Goal: Transaction & Acquisition: Purchase product/service

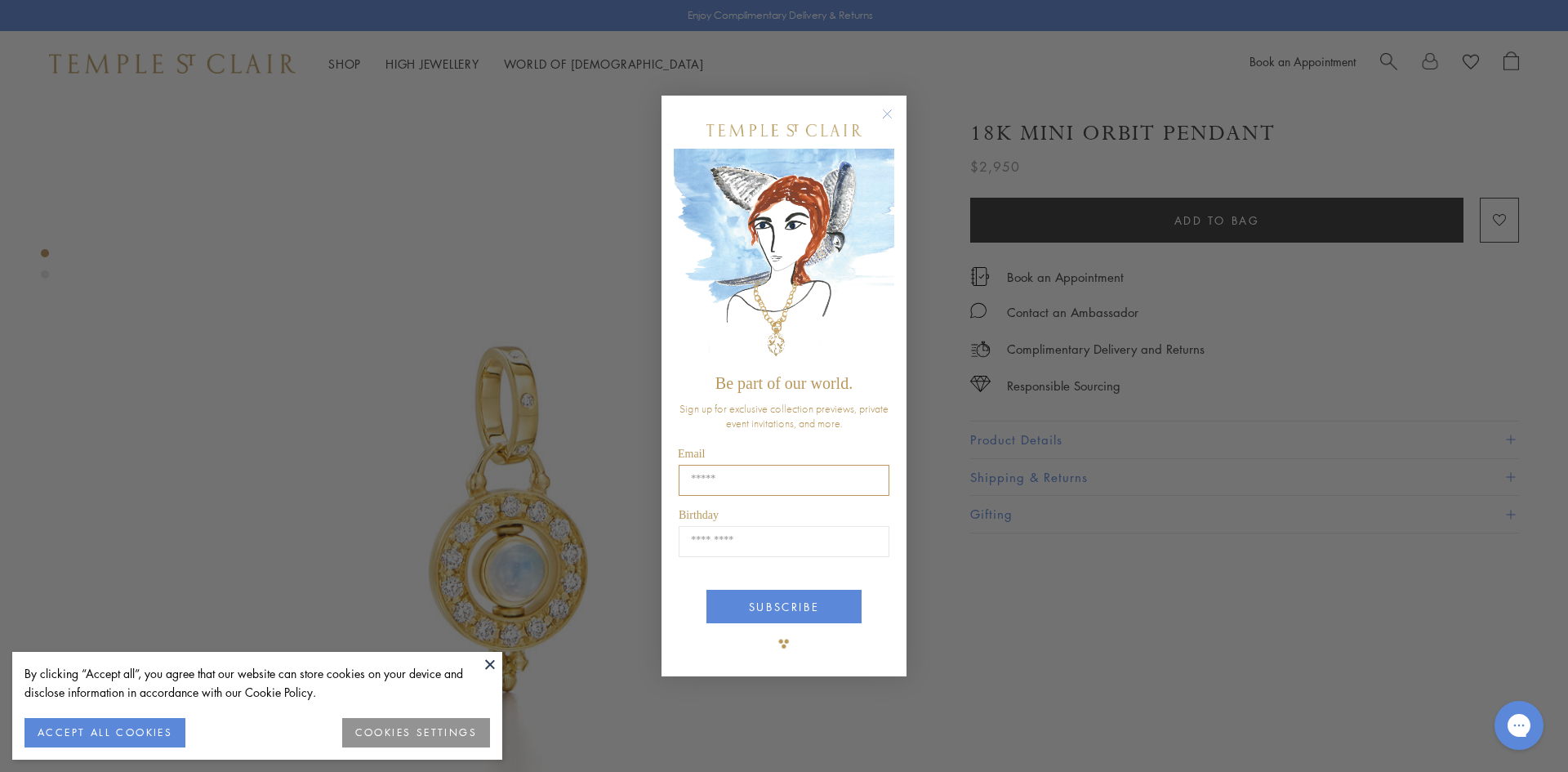
click at [732, 476] on input "Email" at bounding box center [784, 480] width 211 height 31
type input "**********"
click at [763, 548] on input "Birthday" at bounding box center [784, 541] width 211 height 31
type input "*****"
click at [790, 614] on button "SUBSCRIBE" at bounding box center [784, 607] width 155 height 34
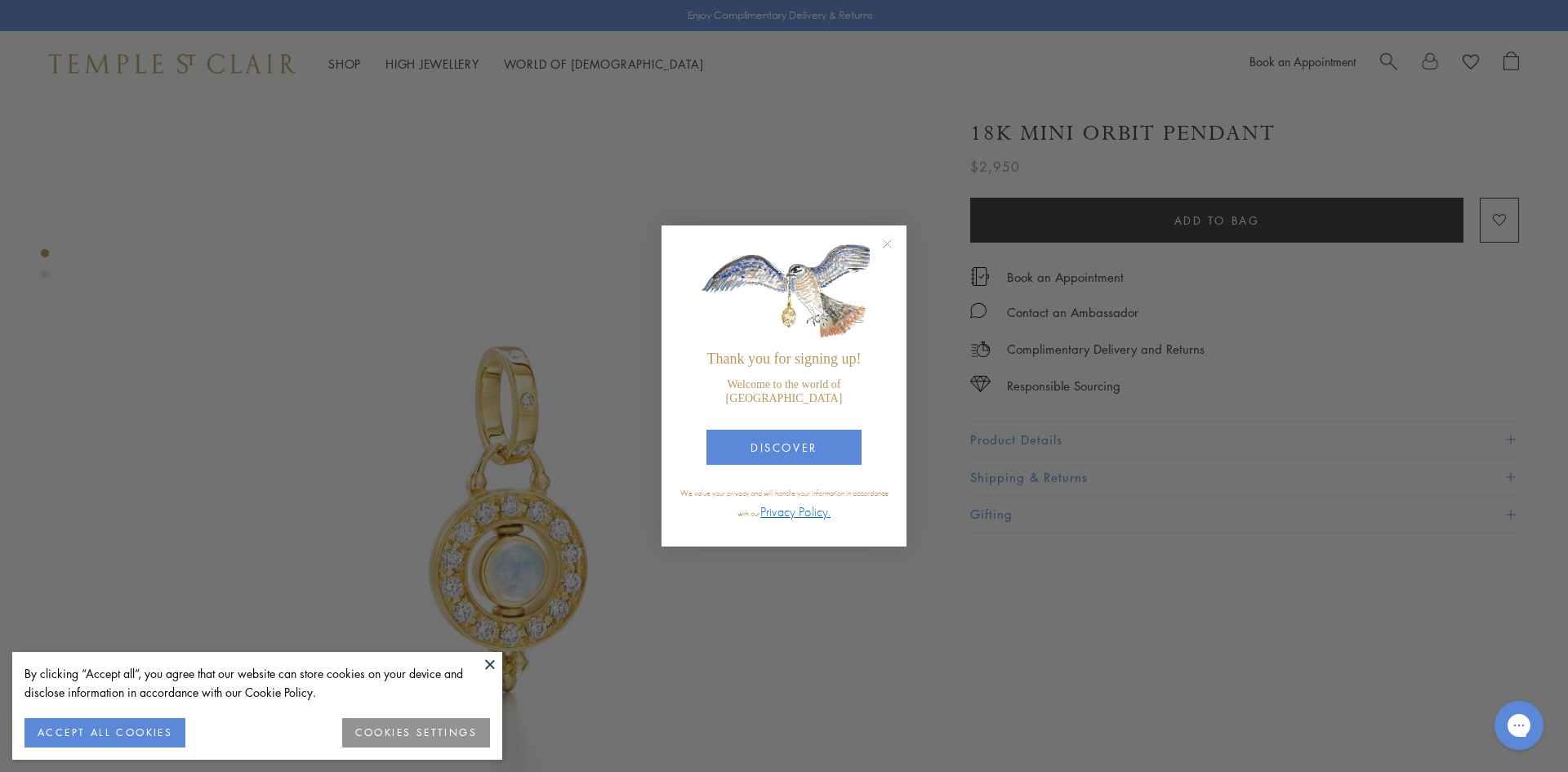
click at [881, 254] on circle "Close dialog" at bounding box center [887, 244] width 19 height 19
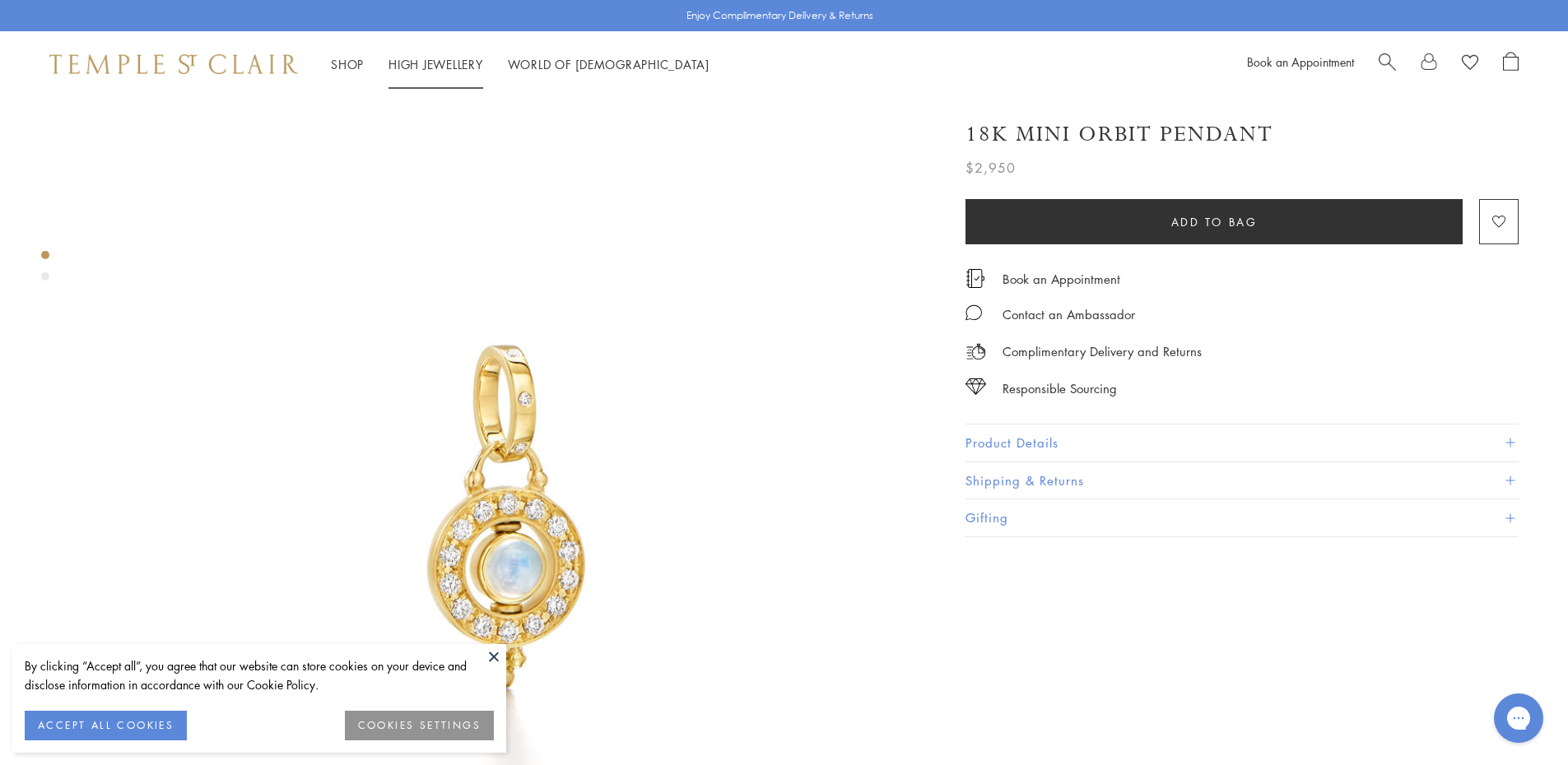
click at [428, 58] on link "High Jewellery High Jewellery" at bounding box center [436, 63] width 95 height 16
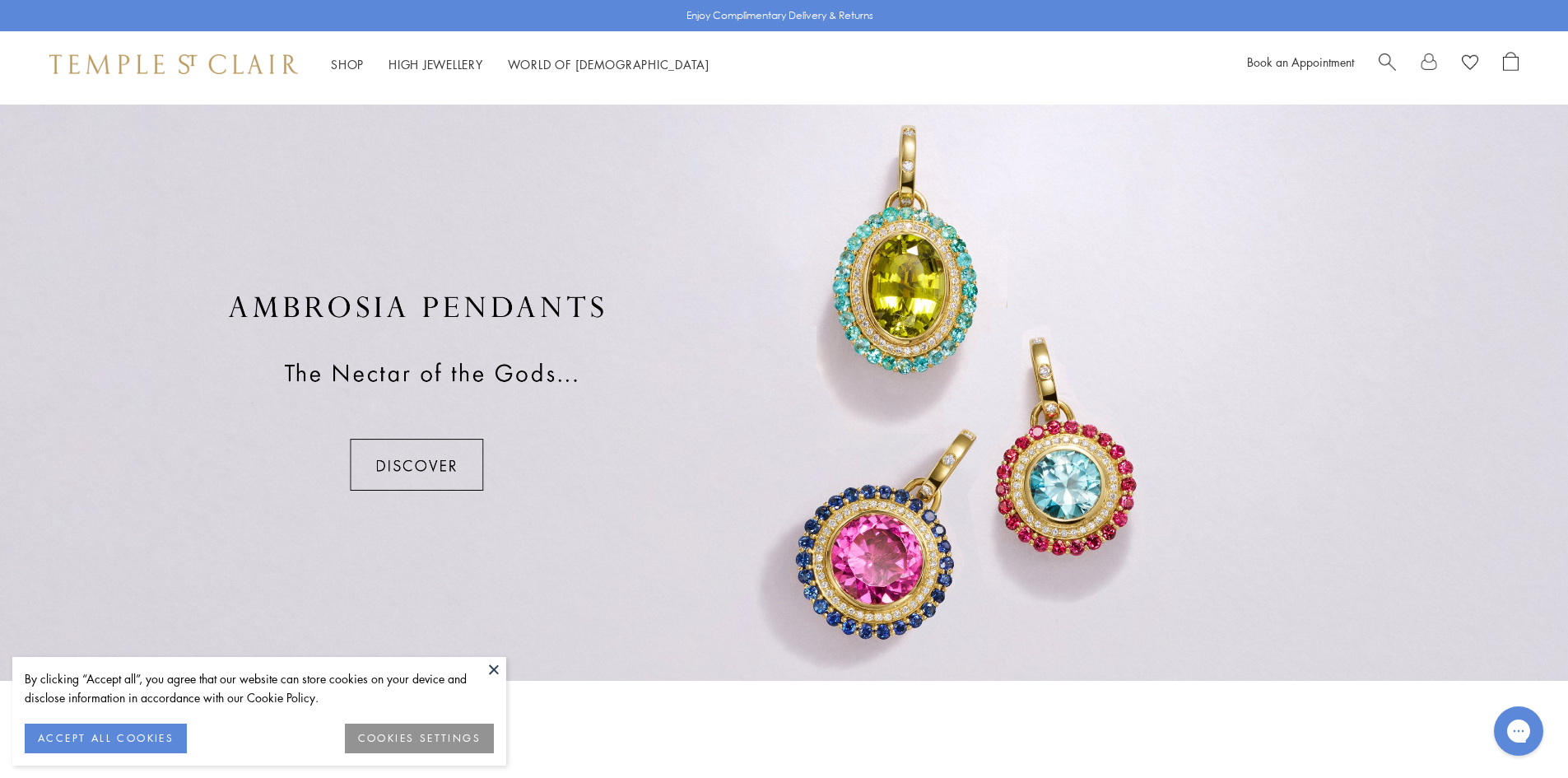
scroll to position [1234, 0]
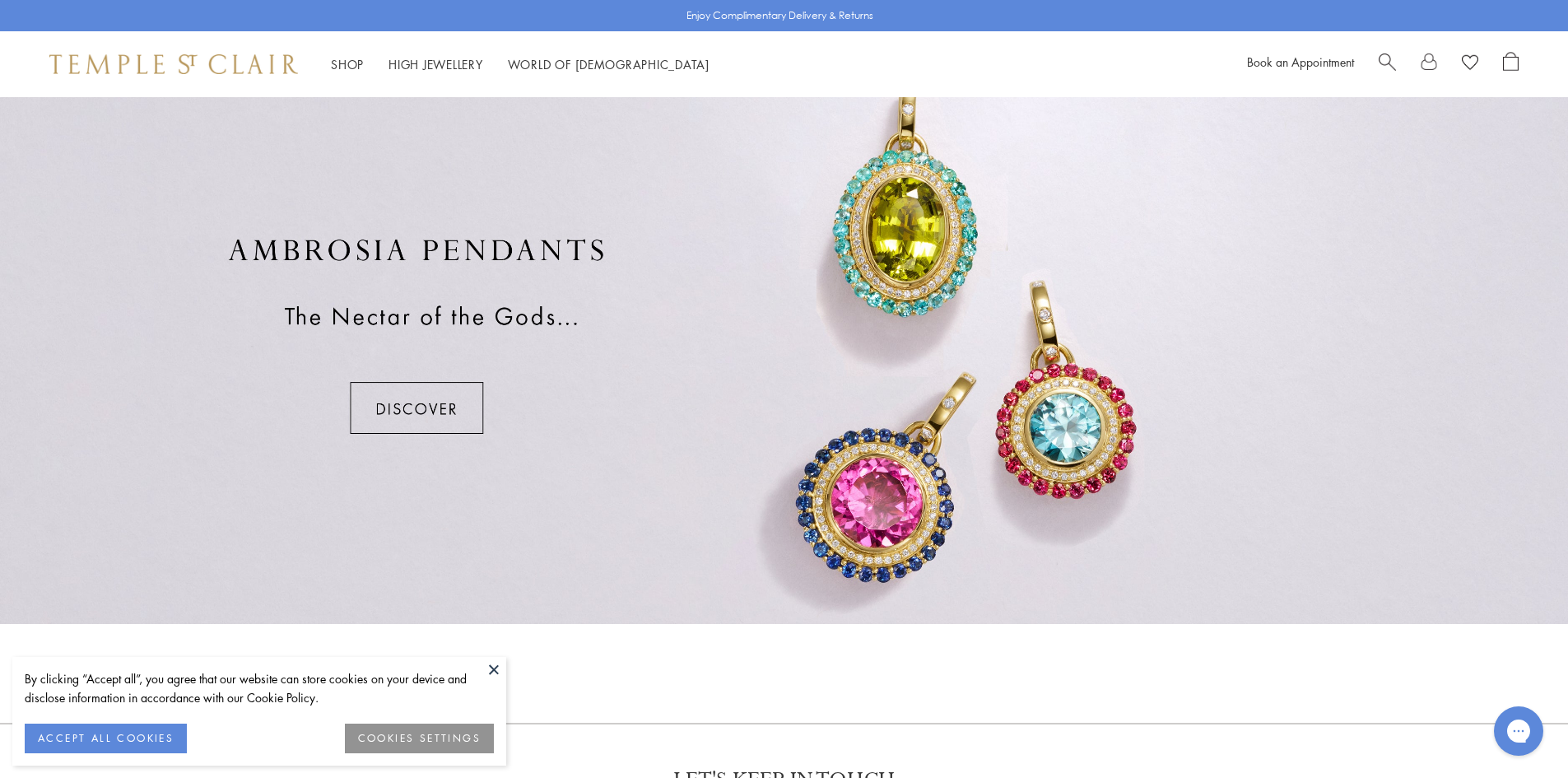
click at [417, 417] on div at bounding box center [784, 335] width 1568 height 577
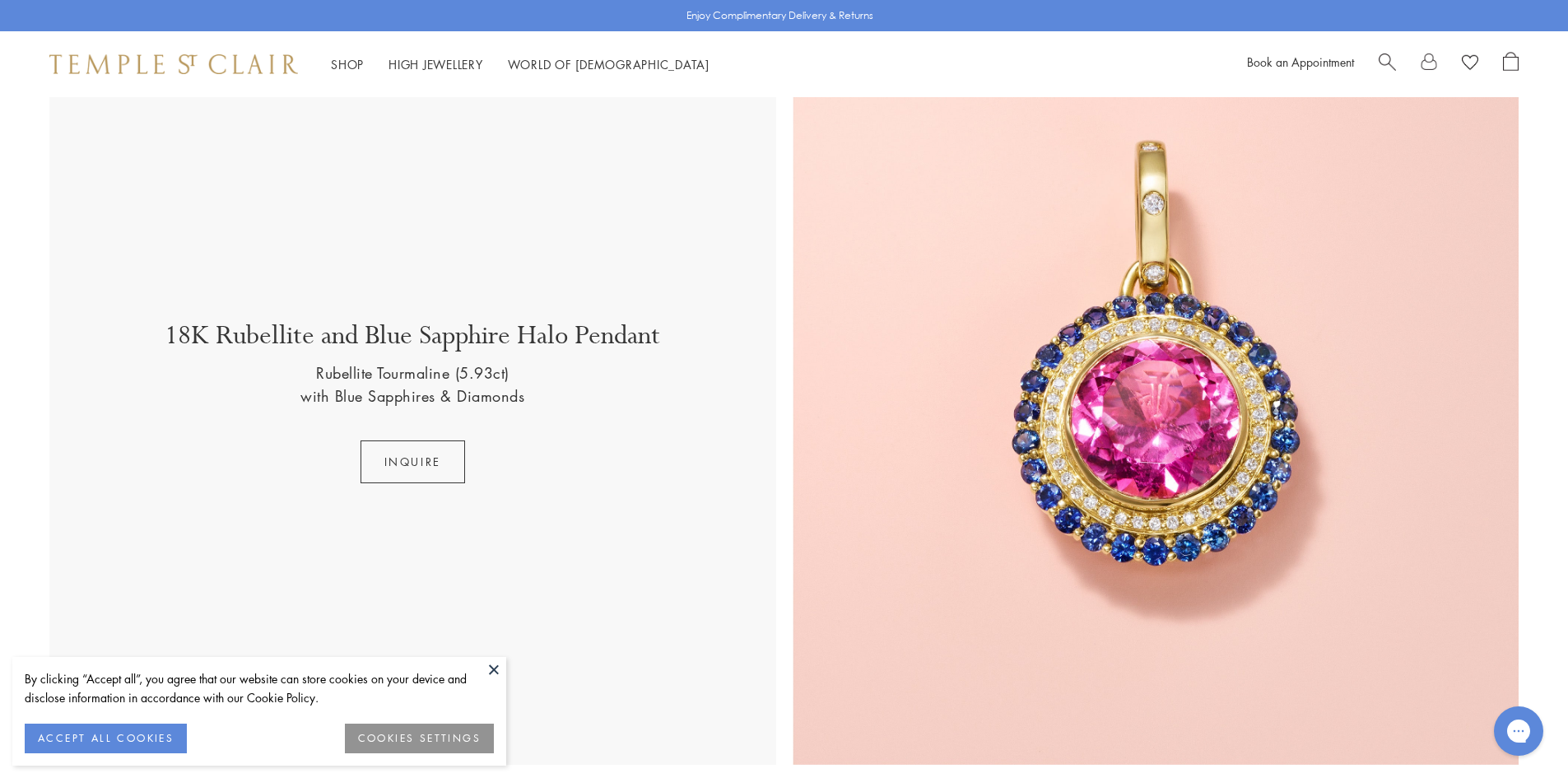
scroll to position [659, 0]
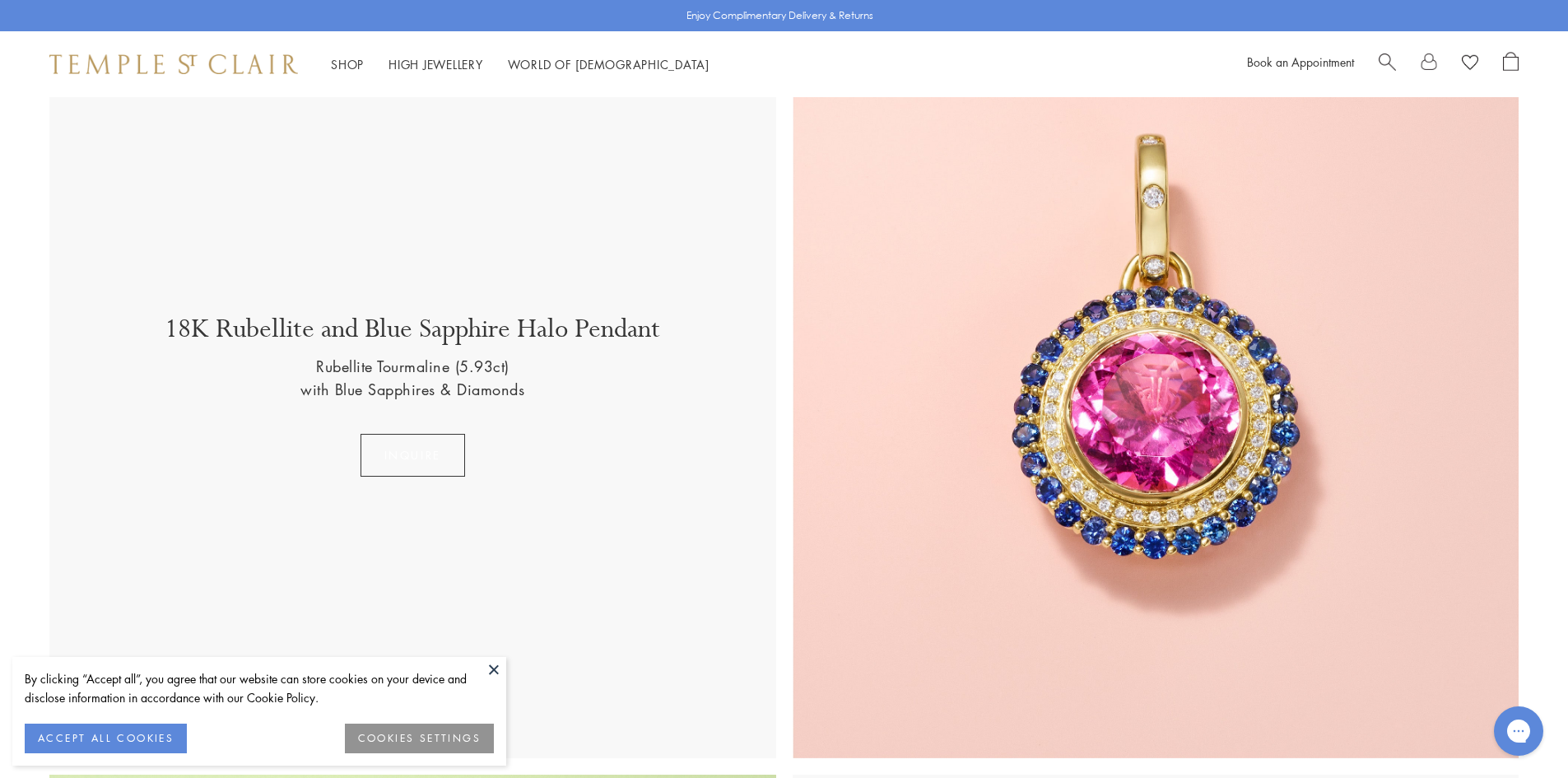
click at [412, 439] on button "inquire" at bounding box center [412, 455] width 104 height 43
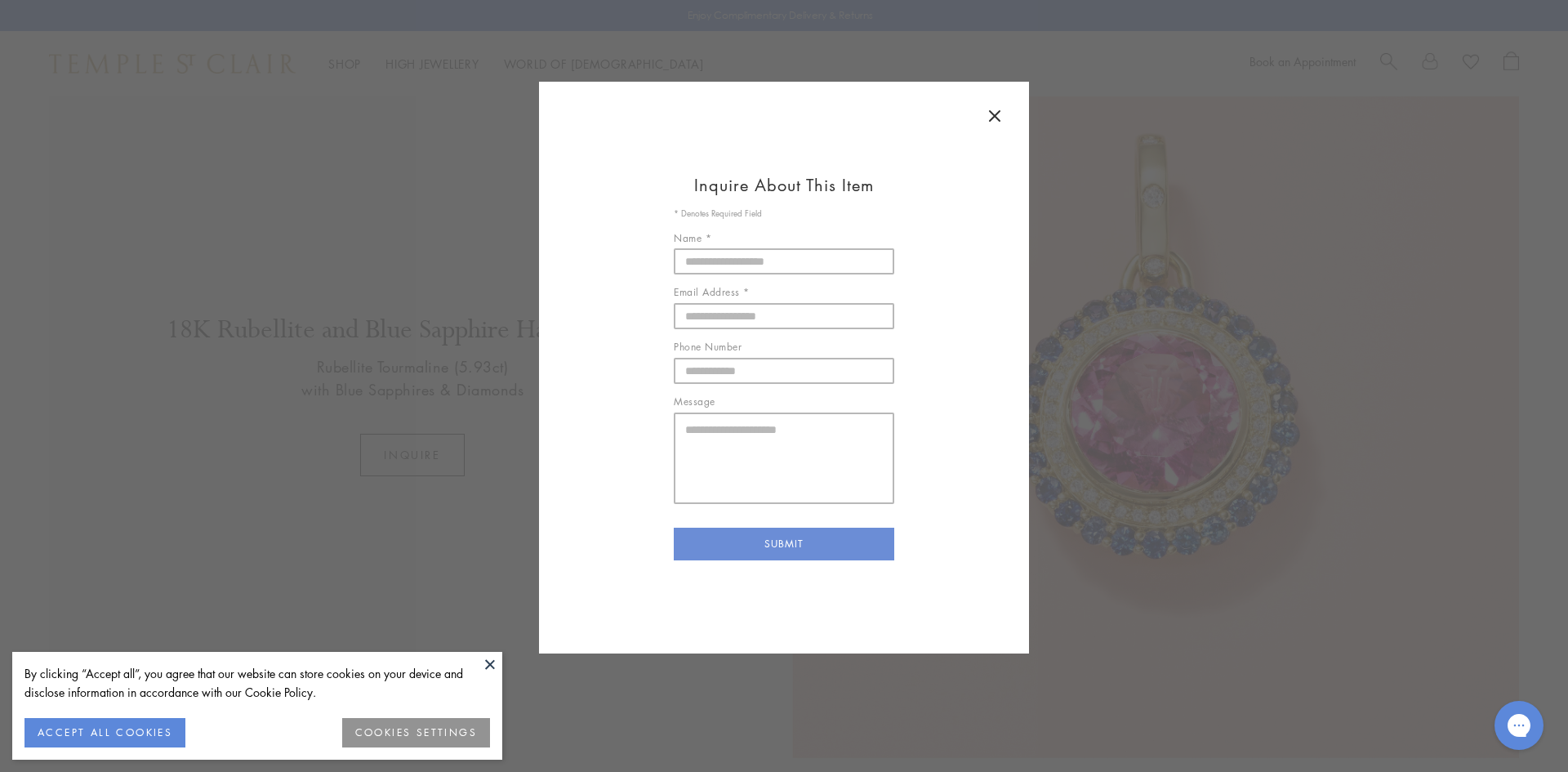
click at [994, 115] on icon at bounding box center [994, 116] width 10 height 10
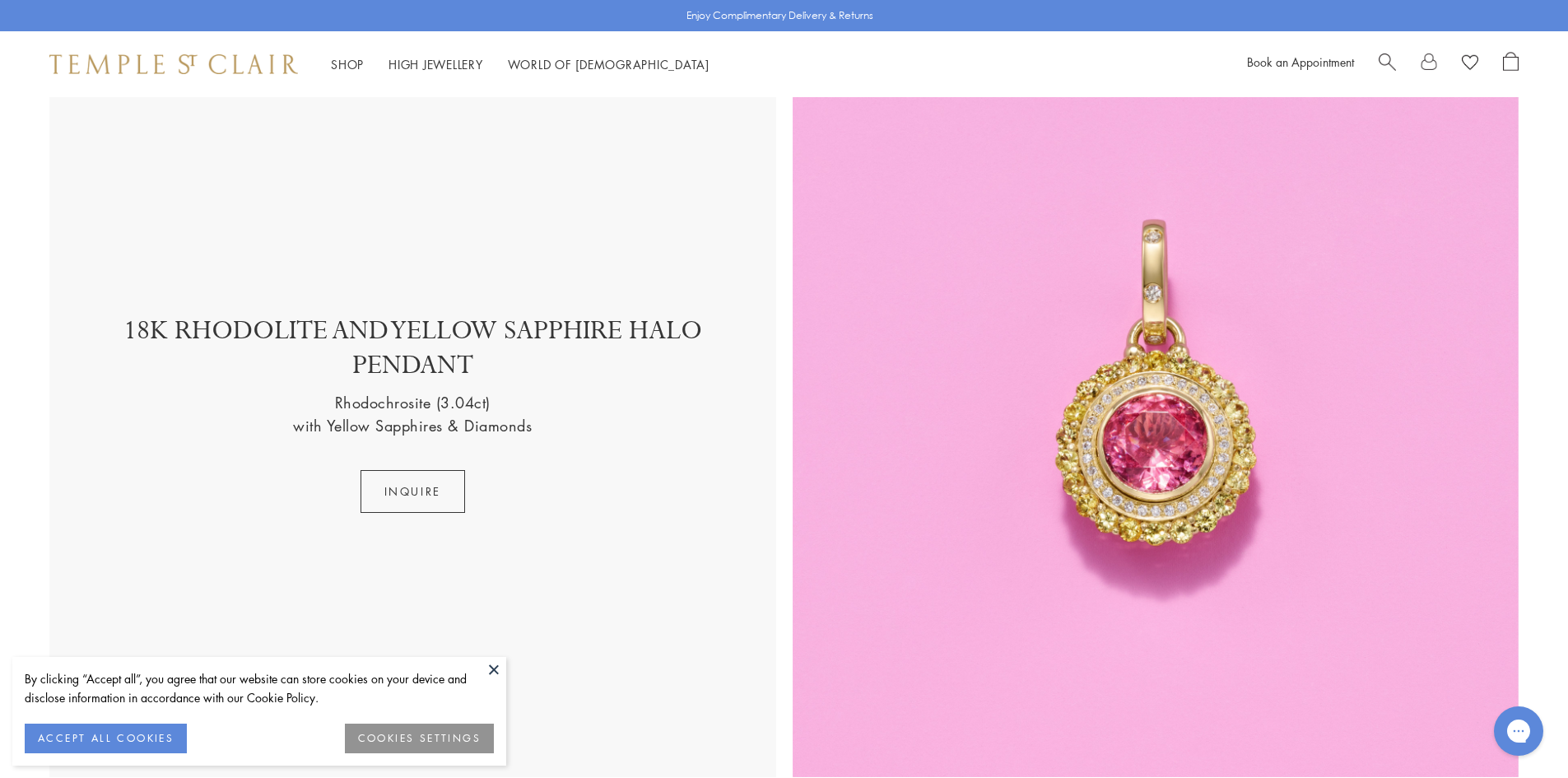
scroll to position [3564, 0]
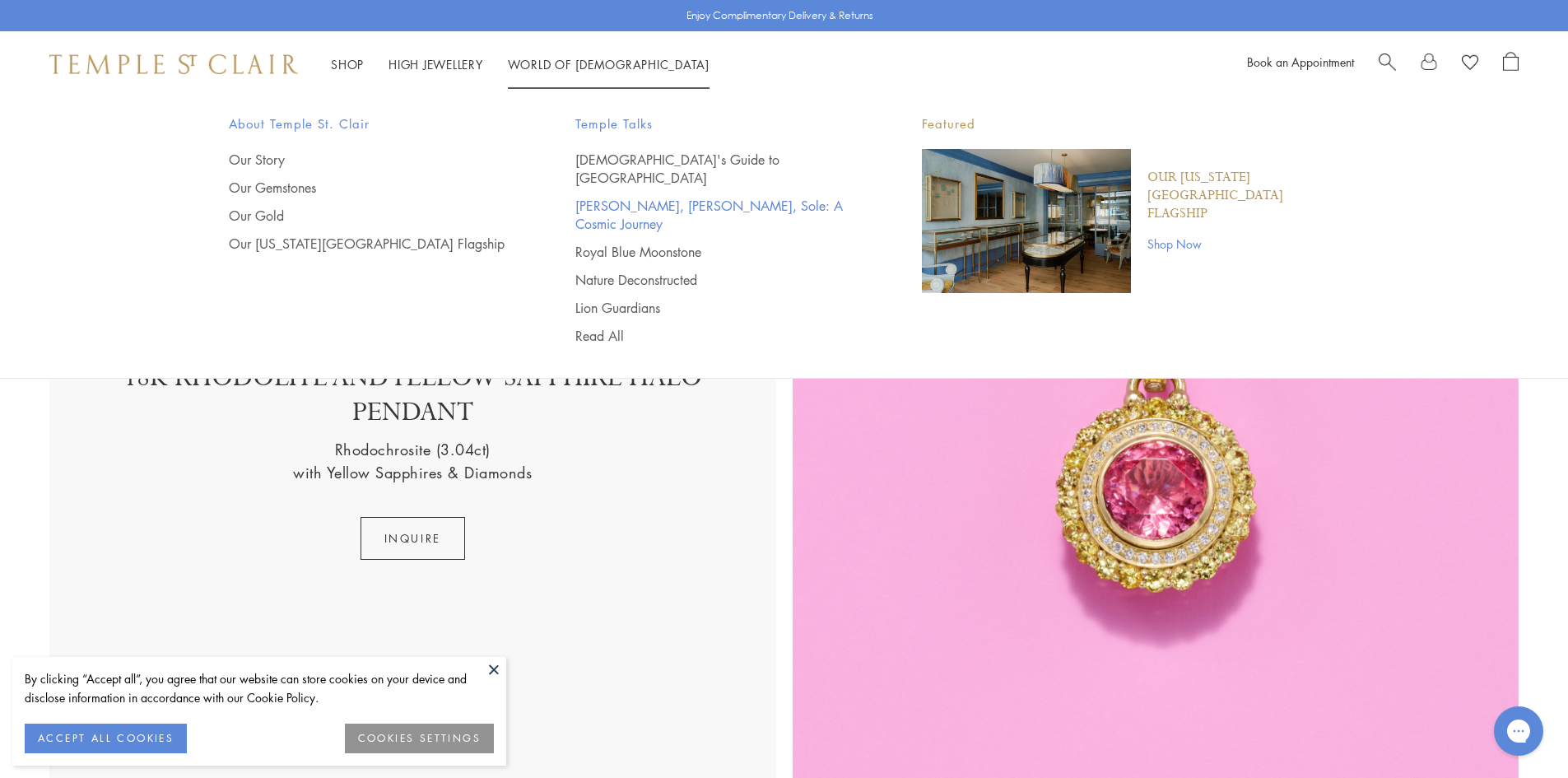
click at [625, 196] on link "[PERSON_NAME], [PERSON_NAME], Sole: A Cosmic Journey" at bounding box center [716, 214] width 281 height 36
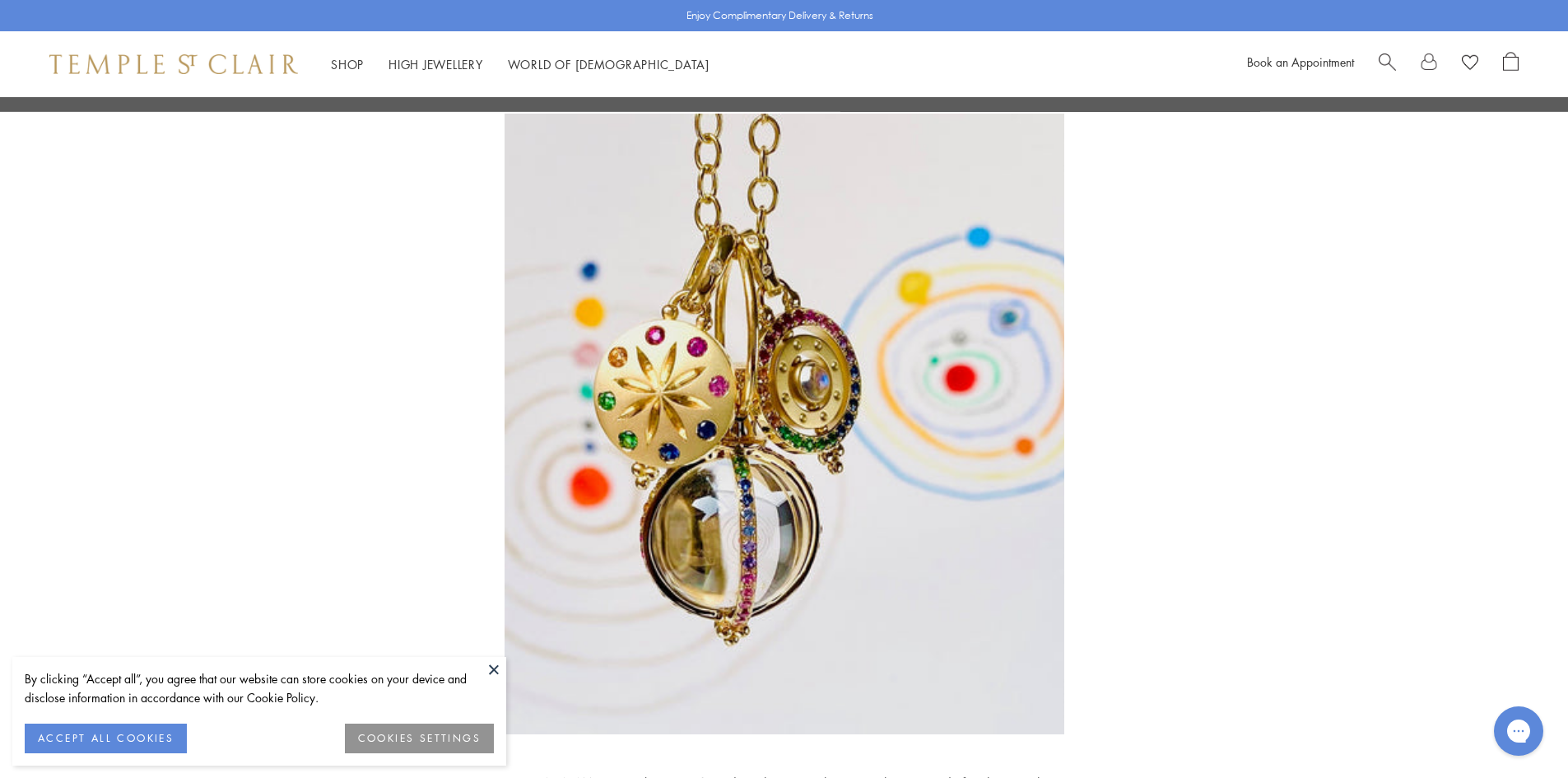
scroll to position [5515, 0]
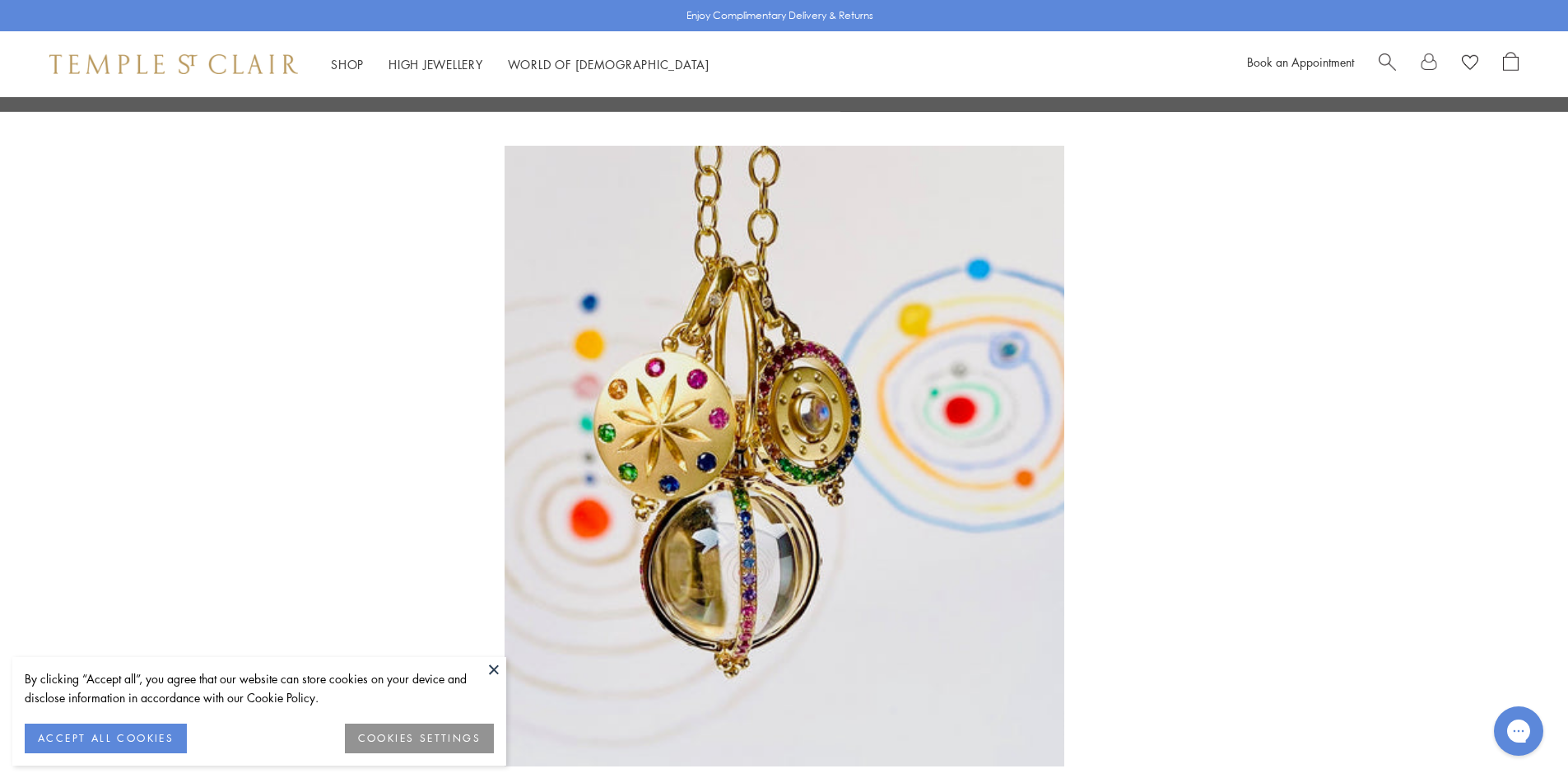
click at [664, 334] on img at bounding box center [784, 455] width 560 height 621
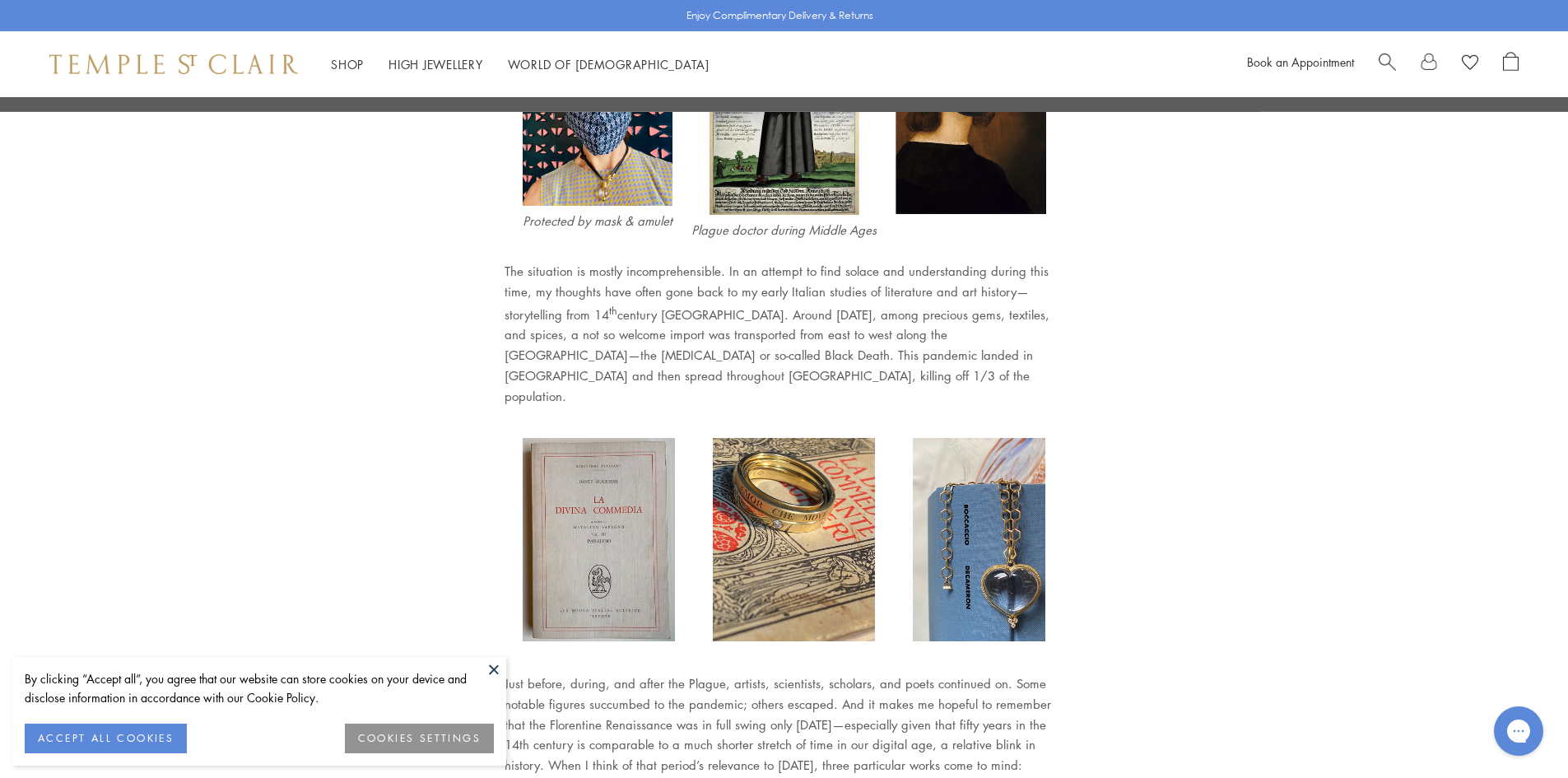
scroll to position [1647, 0]
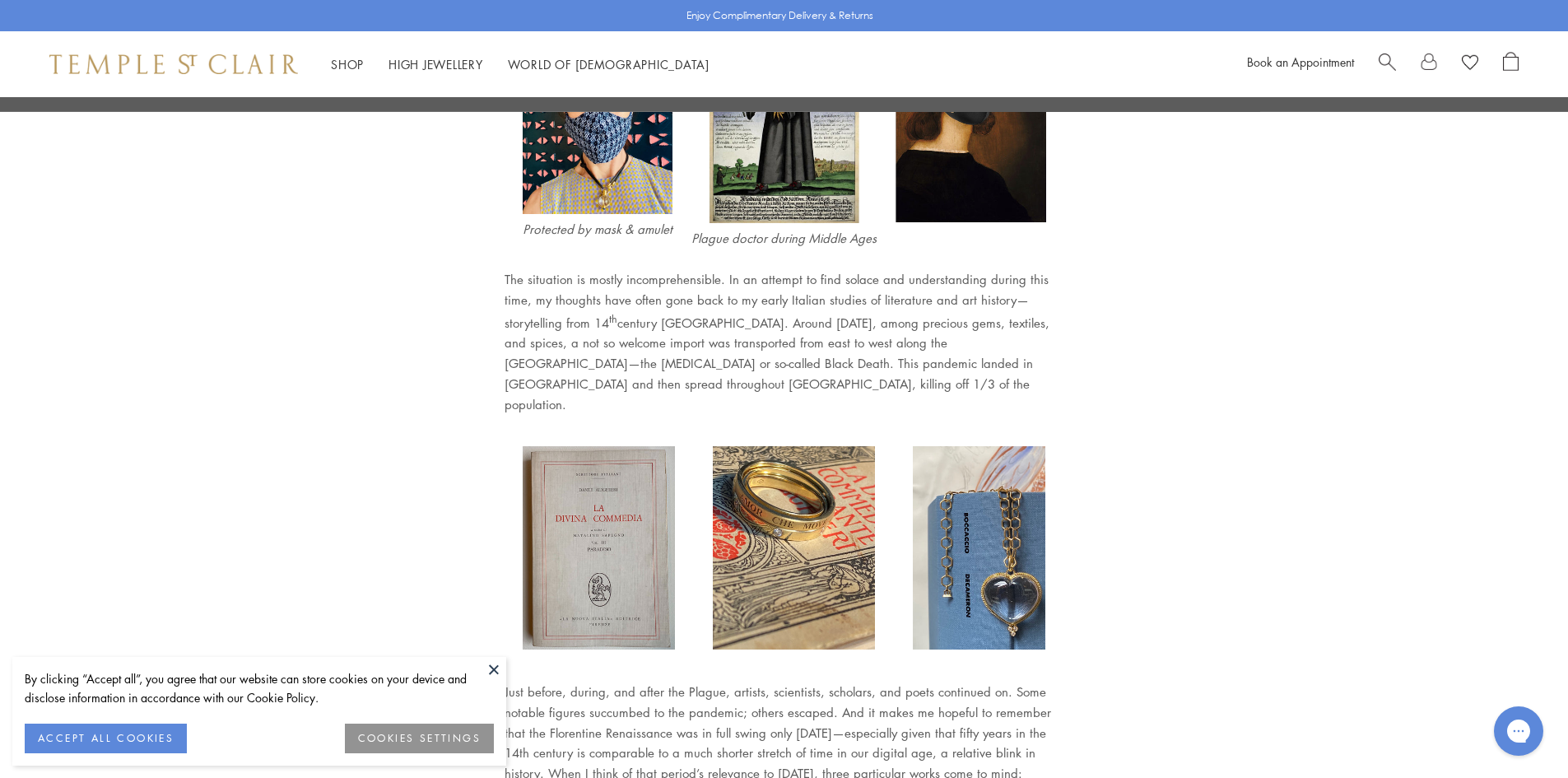
click at [501, 669] on button at bounding box center [494, 669] width 25 height 25
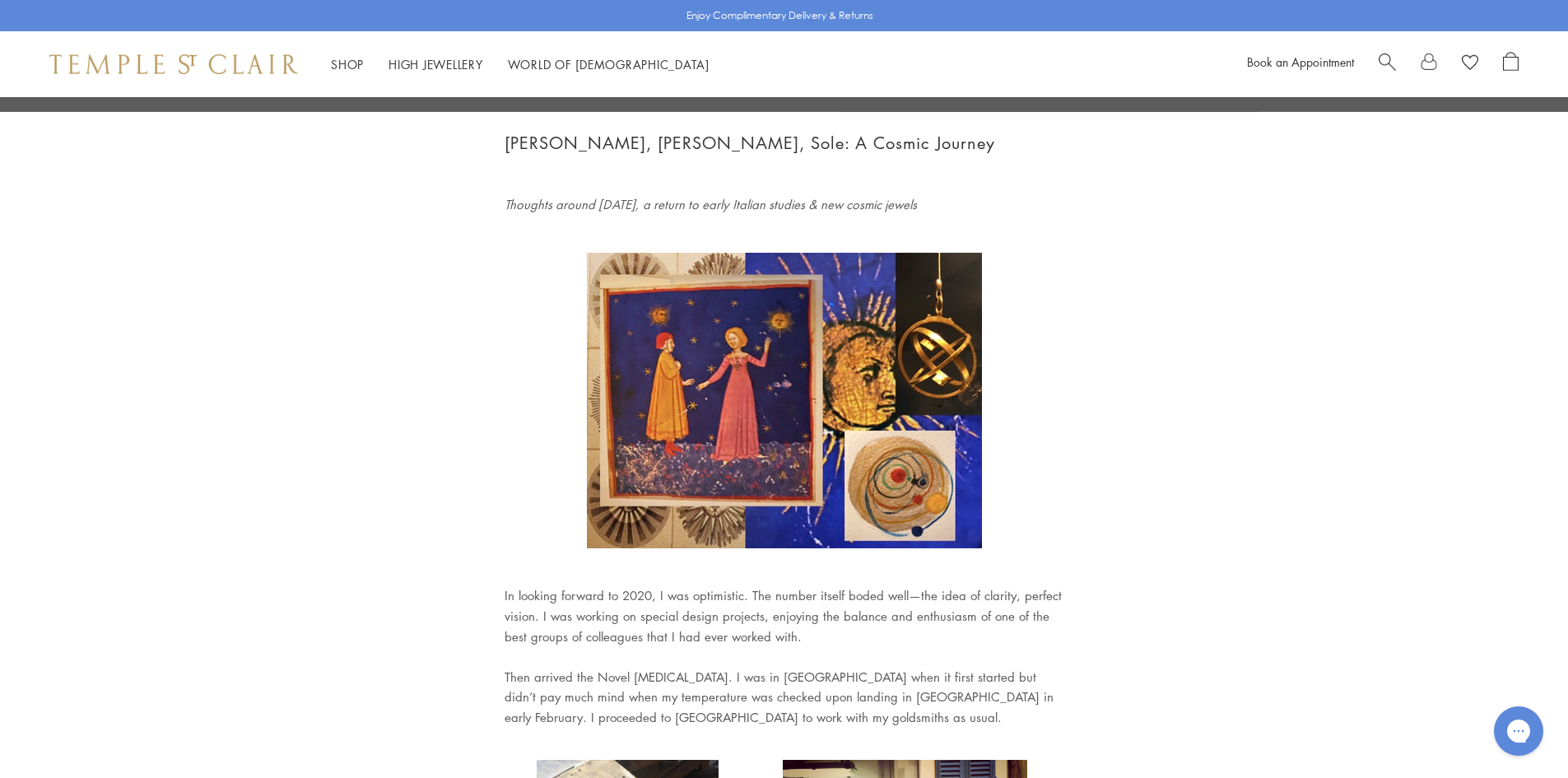
scroll to position [0, 0]
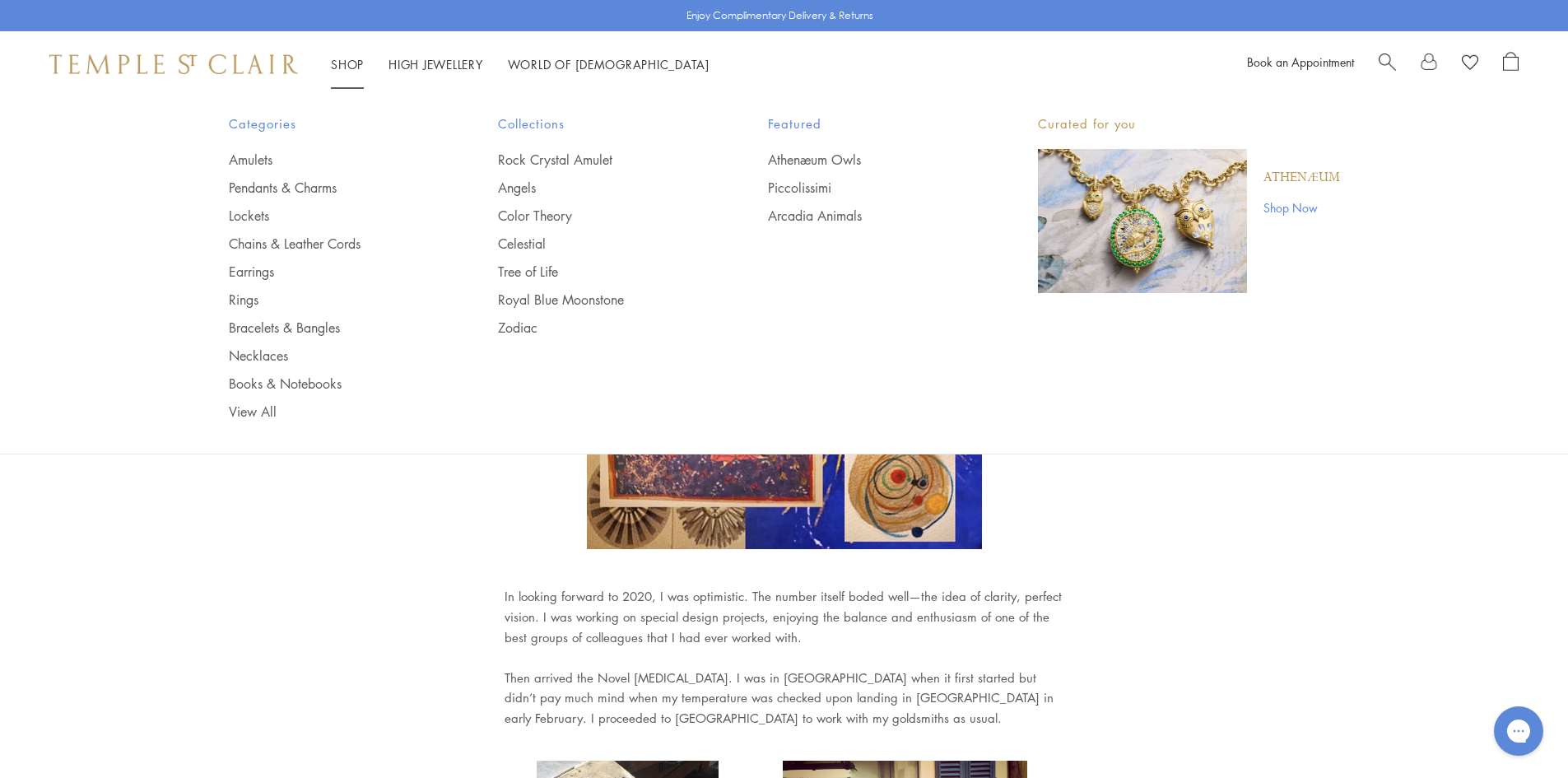
click at [349, 65] on link "Shop Shop" at bounding box center [347, 63] width 33 height 16
click at [304, 189] on link "Pendants & Charms" at bounding box center [330, 187] width 204 height 18
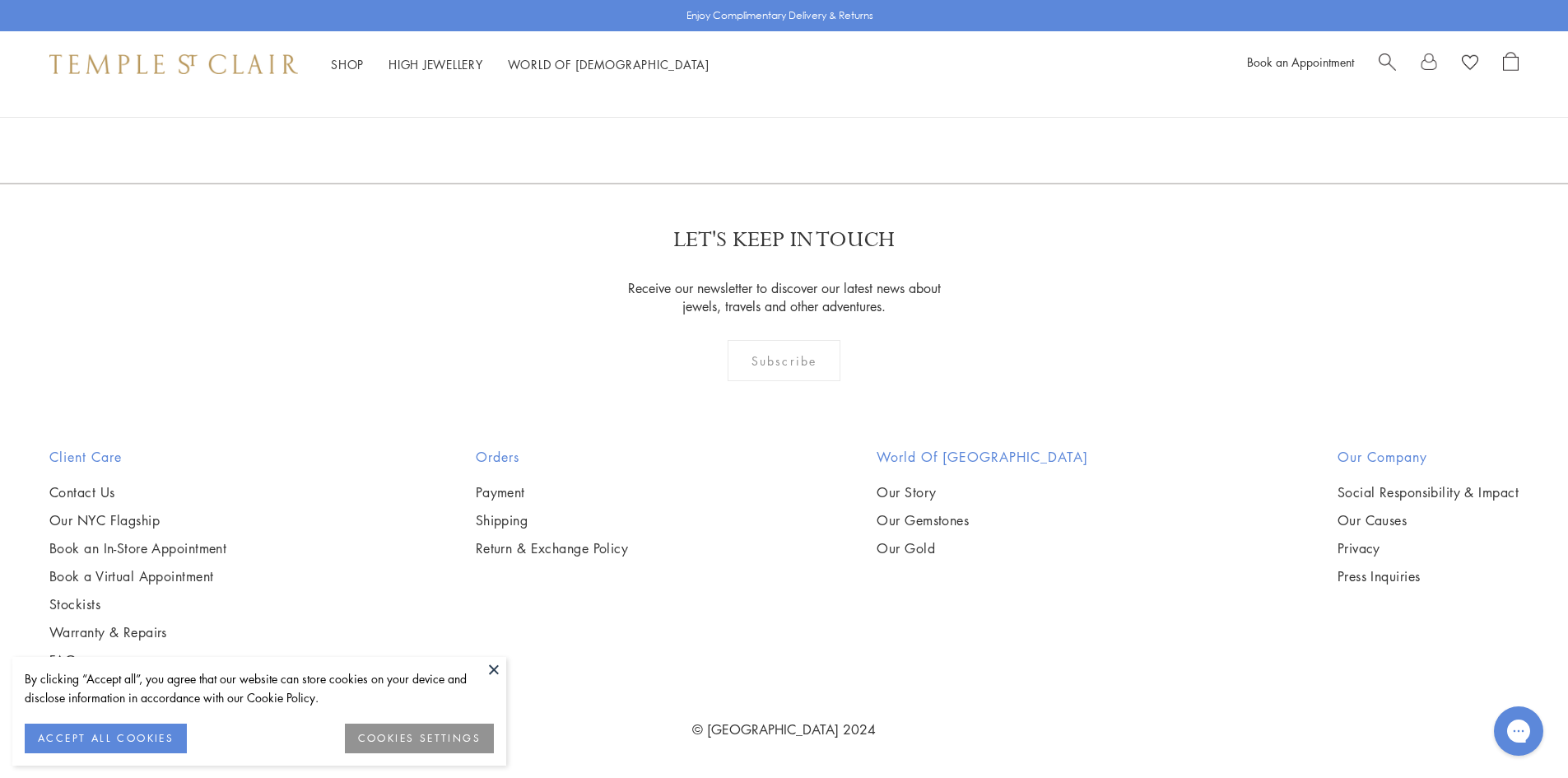
scroll to position [6668, 0]
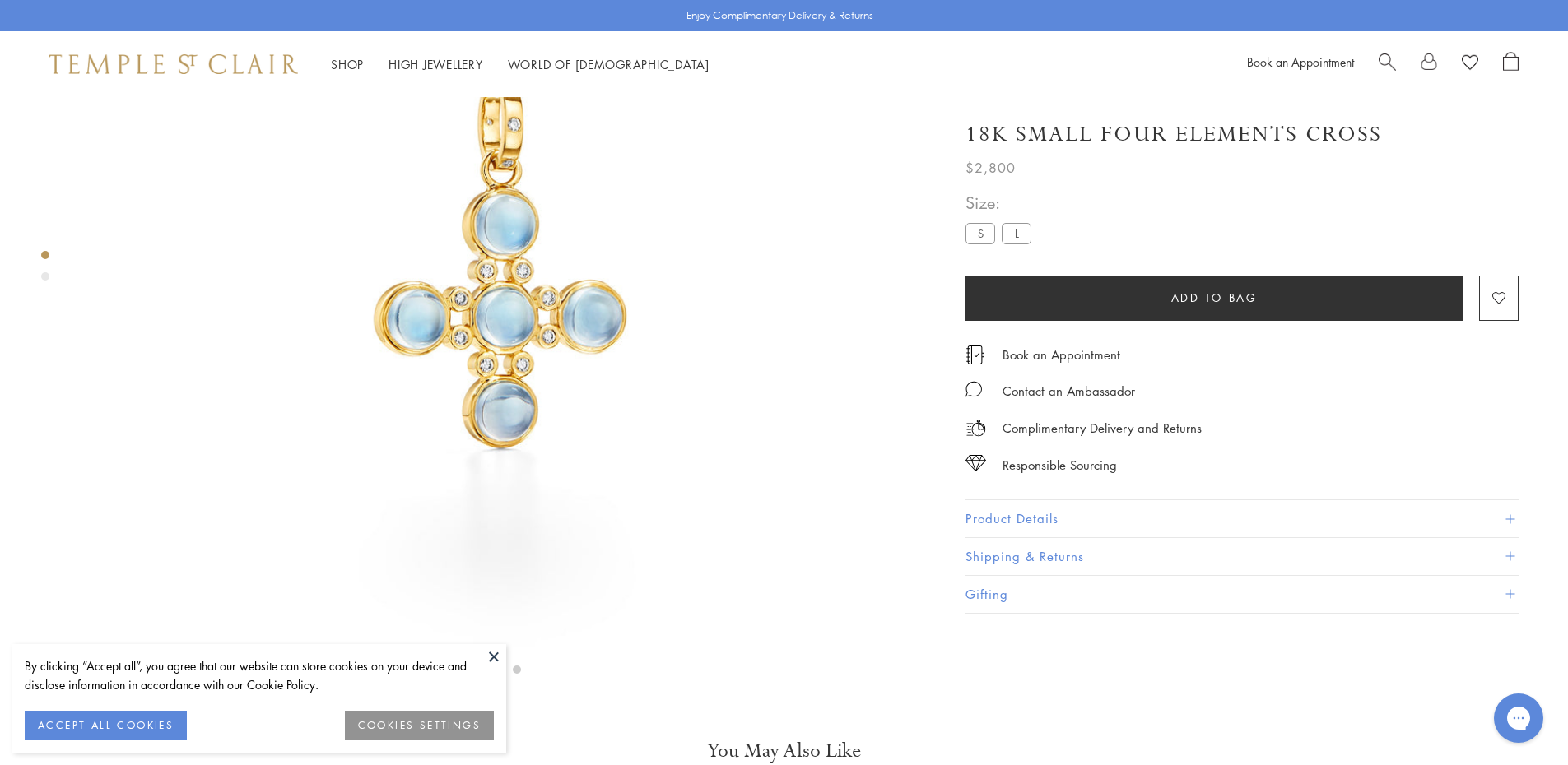
scroll to position [261, 0]
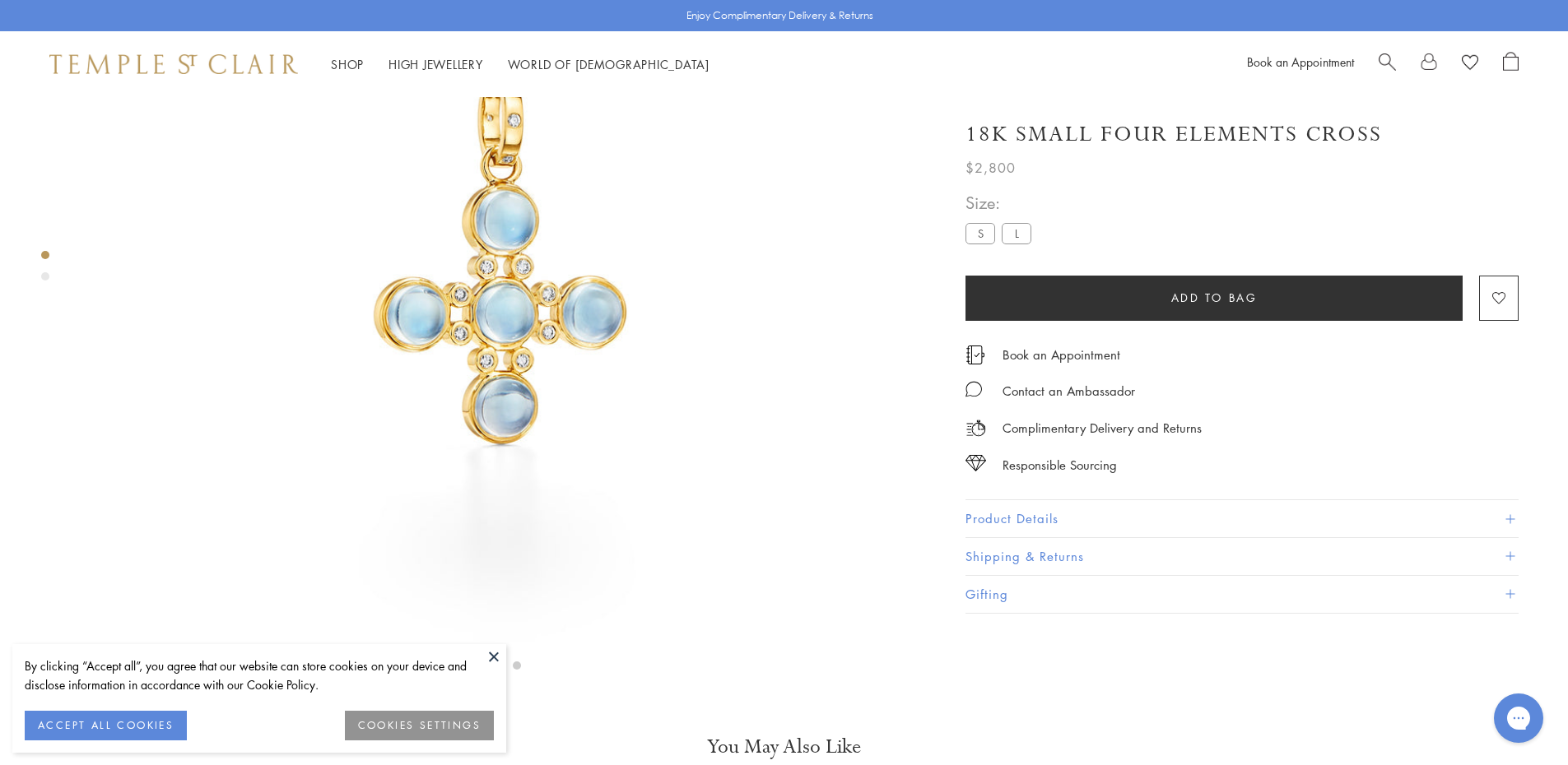
click at [1505, 515] on button "Product Details" at bounding box center [1241, 519] width 553 height 37
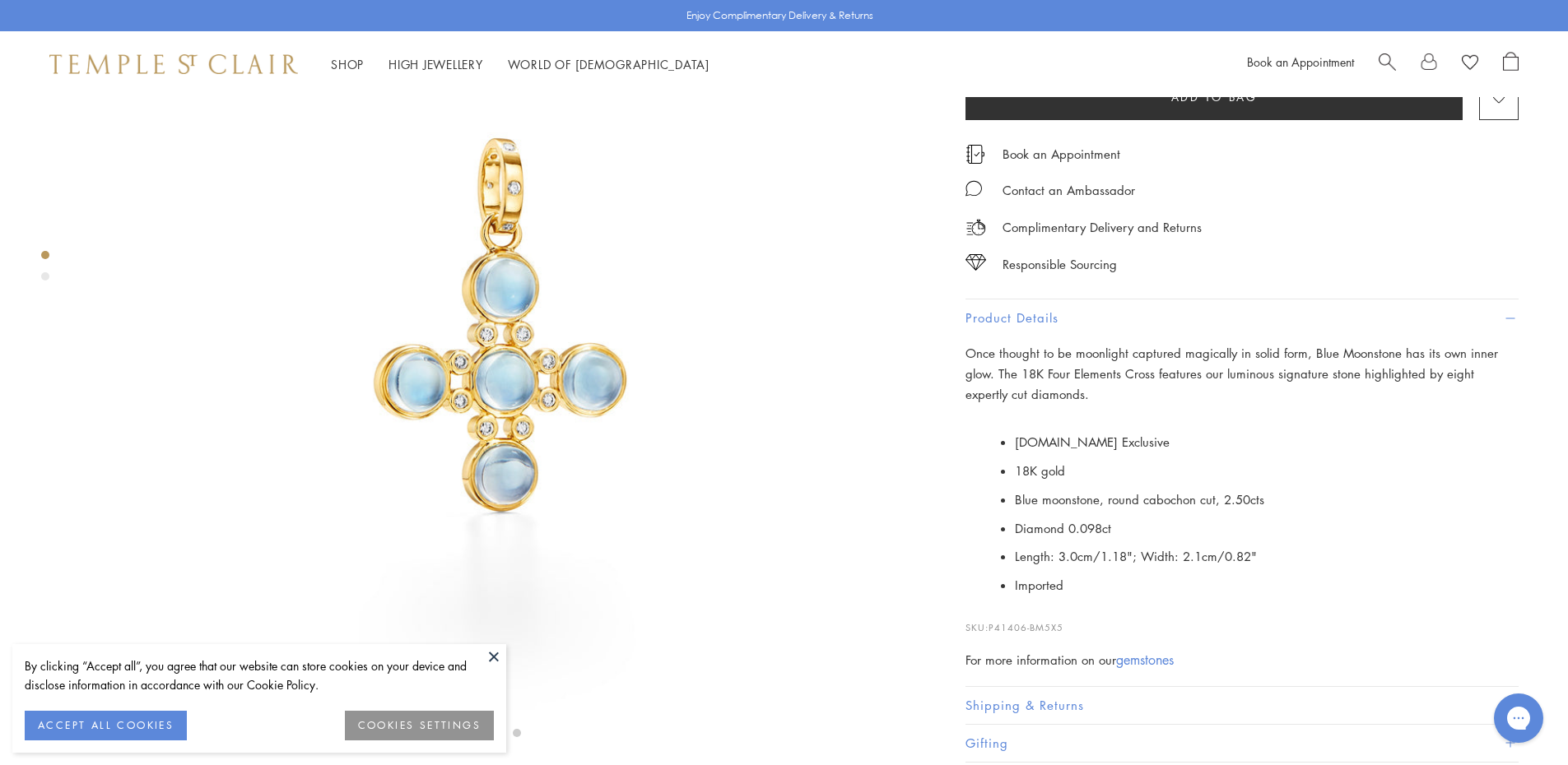
scroll to position [97, 0]
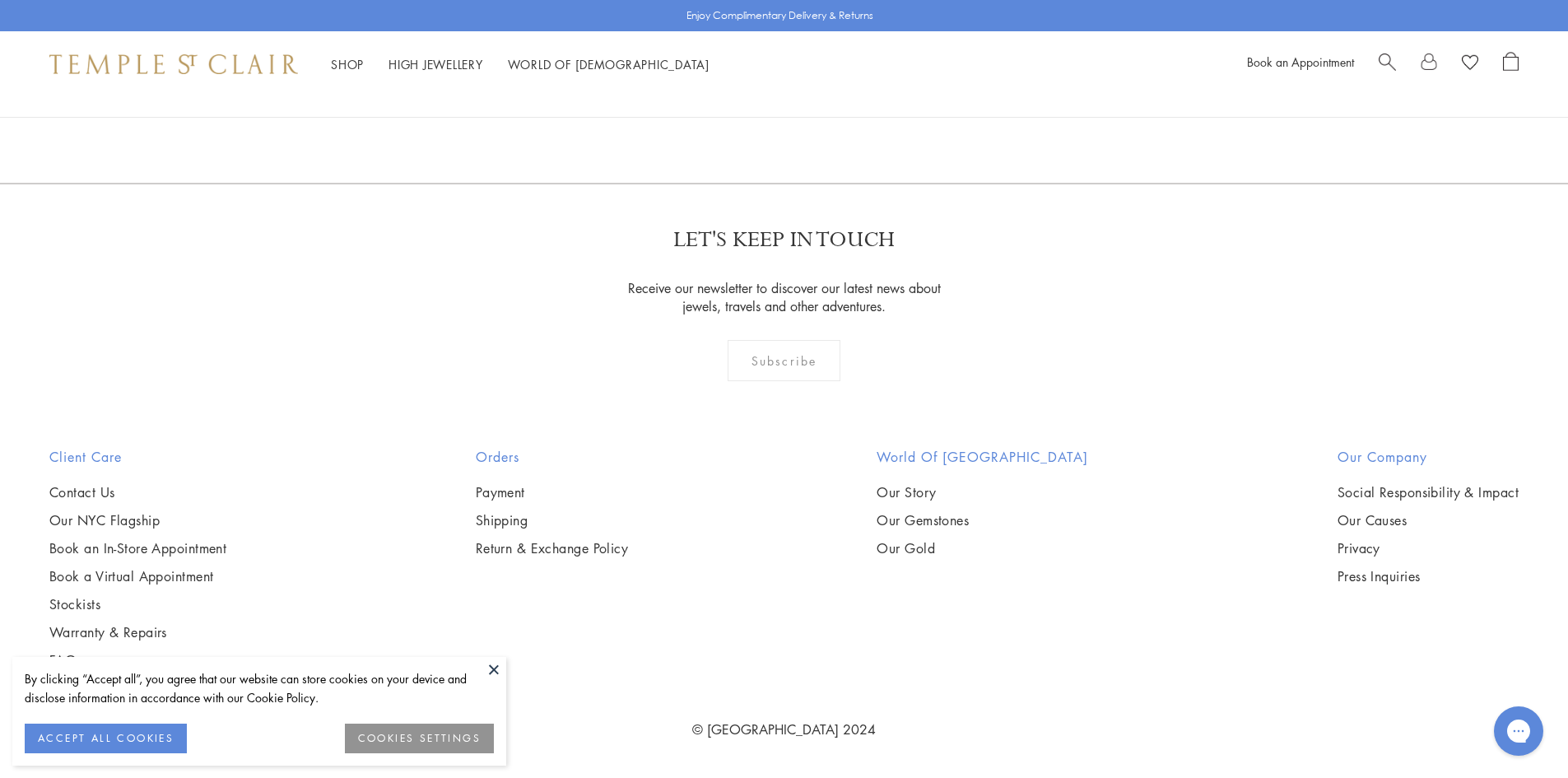
scroll to position [12424, 0]
click at [857, 117] on link at bounding box center [865, 94] width 51 height 45
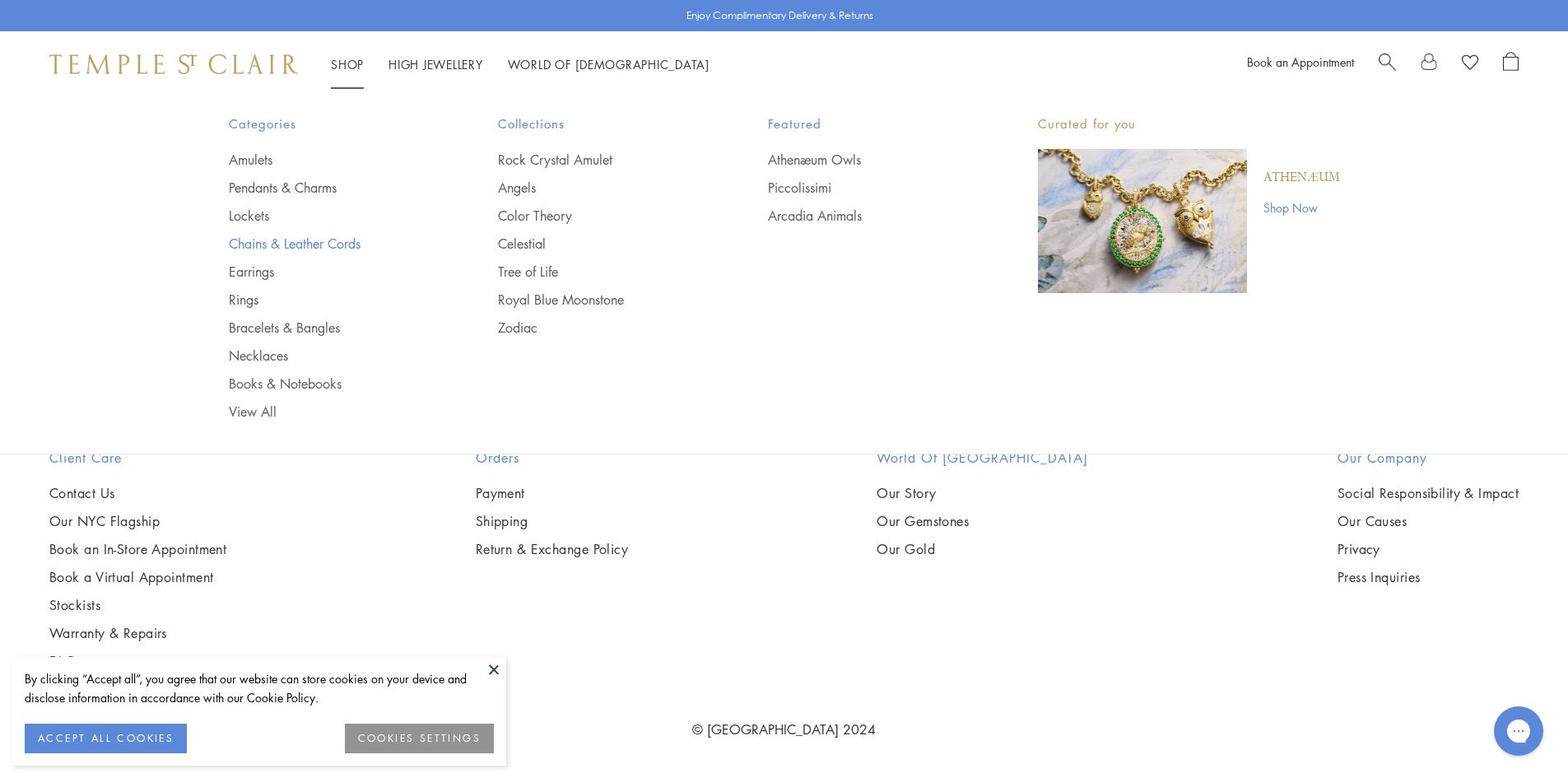
click at [313, 240] on link "Chains & Leather Cords" at bounding box center [330, 243] width 204 height 18
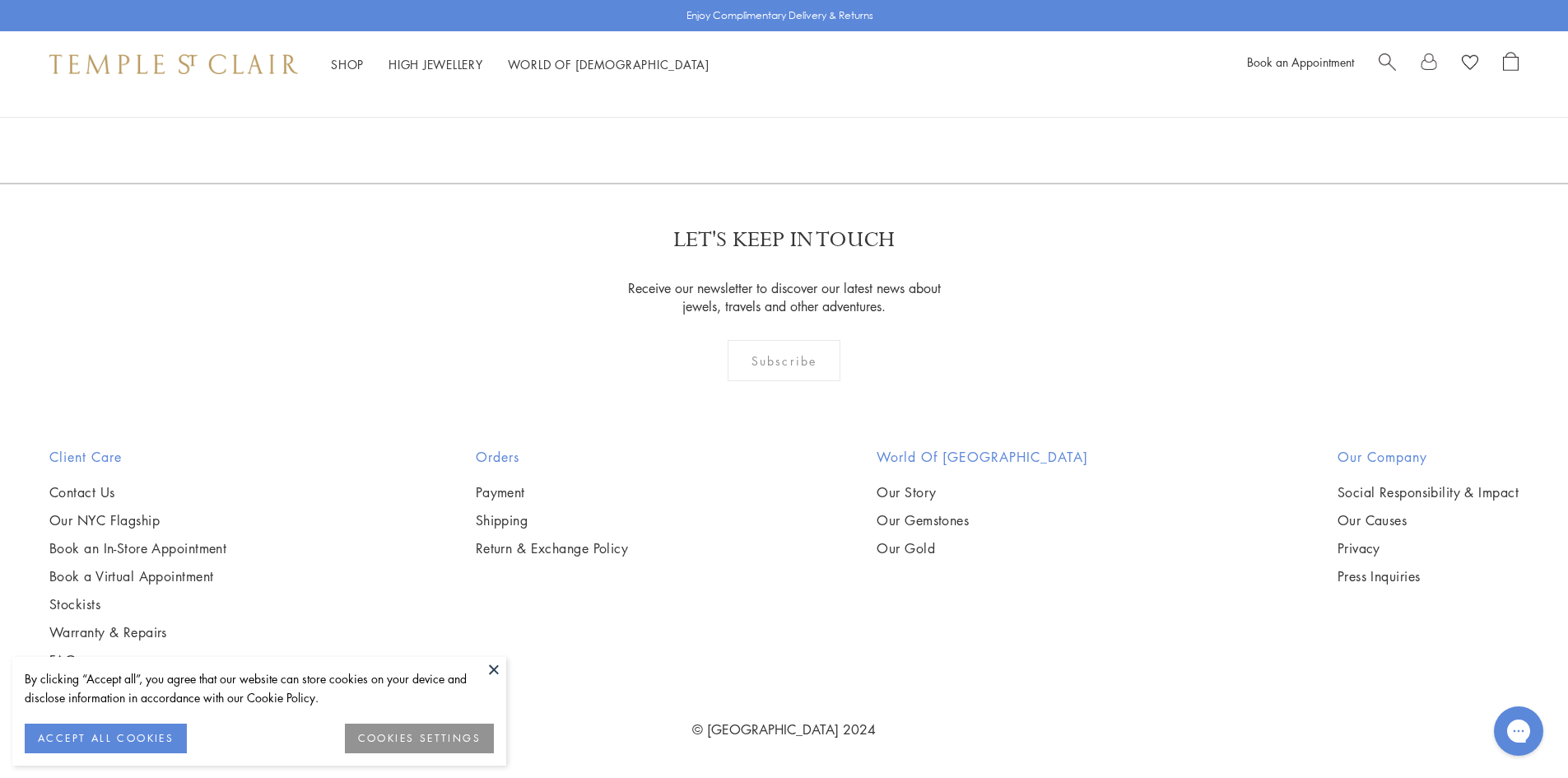
scroll to position [4033, 0]
